Goal: Navigation & Orientation: Understand site structure

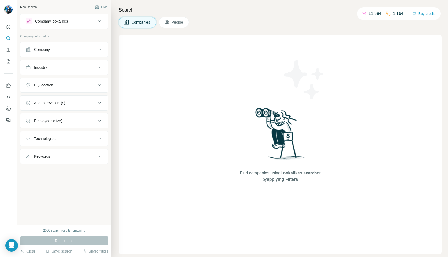
click at [389, 13] on icon at bounding box center [388, 13] width 5 height 5
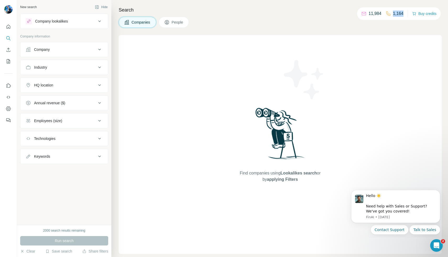
click at [389, 13] on icon at bounding box center [388, 13] width 5 height 5
click at [7, 36] on icon "Search" at bounding box center [7, 37] width 3 height 3
click at [8, 25] on icon "Quick start" at bounding box center [9, 27] width 4 height 4
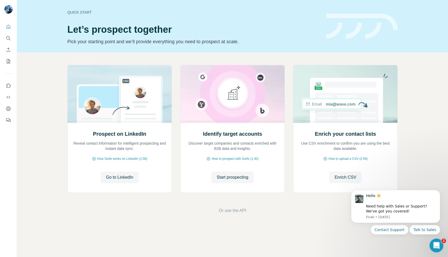
click at [434, 243] on icon "Open Intercom Messenger" at bounding box center [435, 244] width 9 height 9
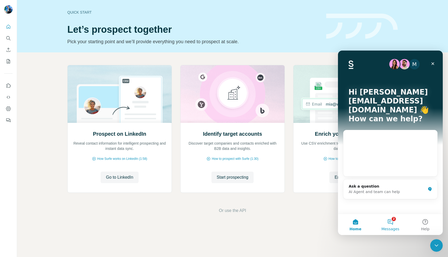
click at [385, 220] on button "2 Messages" at bounding box center [390, 224] width 35 height 21
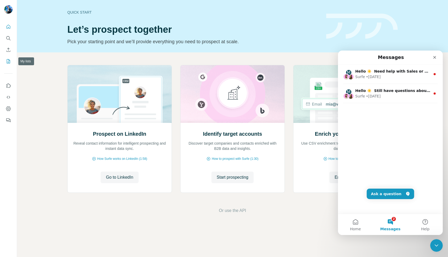
click at [6, 57] on button "My lists" at bounding box center [8, 61] width 8 height 9
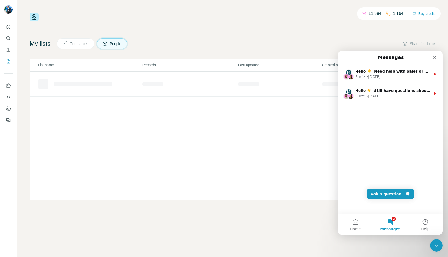
click at [6, 56] on nav at bounding box center [8, 44] width 8 height 44
click at [6, 83] on button "Use Surfe on LinkedIn" at bounding box center [8, 85] width 8 height 9
